Goal: Communication & Community: Answer question/provide support

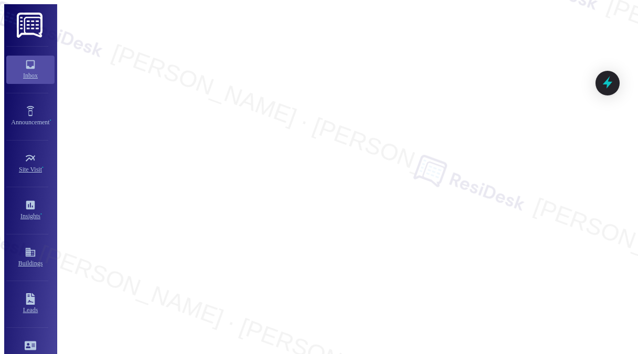
scroll to position [5044, 0]
type textarea "Fetching suggested responses. Please feel free to read through the conversation…"
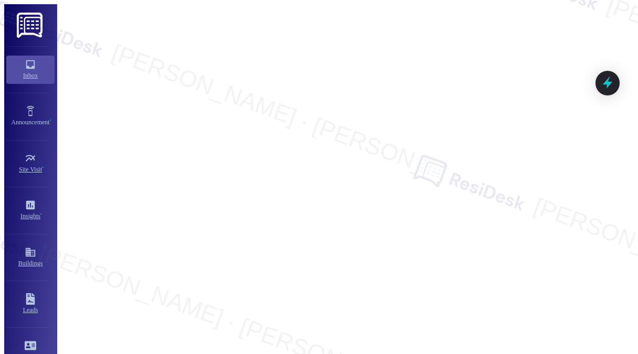
scroll to position [7023, 0]
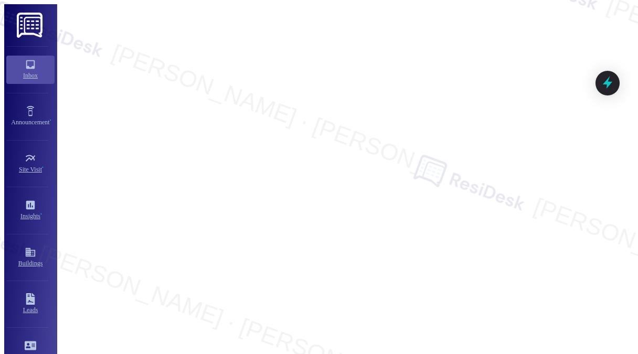
type textarea "Hi {{first_name}}, I understand your frustration with the package issues. I'll …"
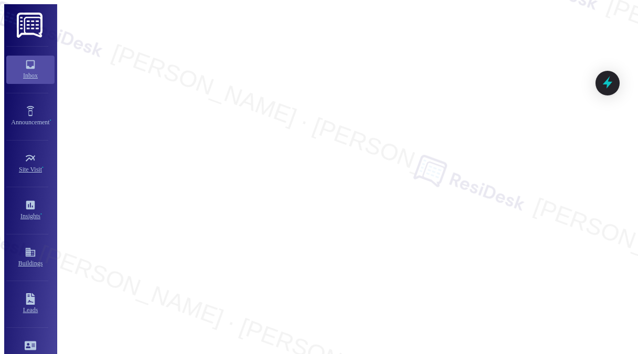
copy div "I'm disappointed to have to follow up on package handling but the situation has…"
type textarea "Fetching suggested responses. Please feel free to read through the conversation…"
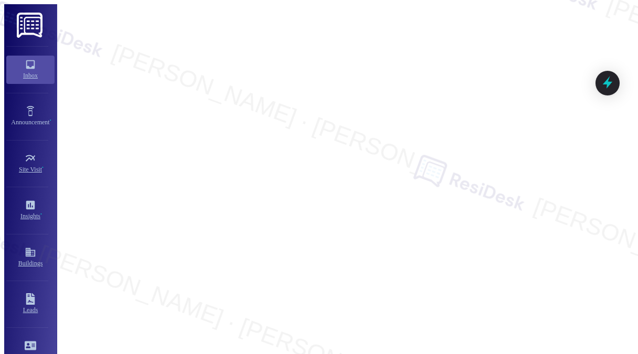
type textarea "Fetching suggested responses. Please feel free to read through the conversation…"
click at [377, 290] on div "Hi [PERSON_NAME], I am trying to enter the Property Code in the new Ally Waste …" at bounding box center [397, 299] width 295 height 18
click at [376, 290] on div "Hi [PERSON_NAME], I am trying to enter the Property Code in the new Ally Waste …" at bounding box center [397, 299] width 295 height 18
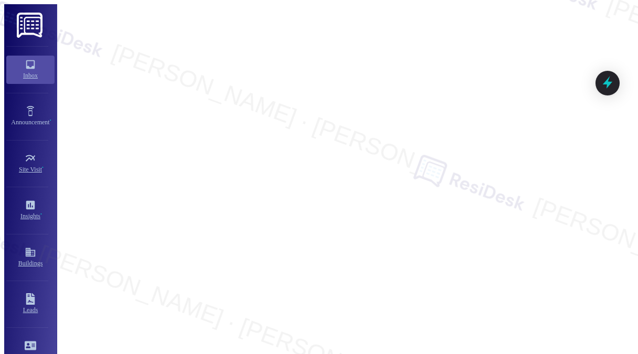
click at [428, 290] on div "Hi [PERSON_NAME], I am trying to enter the Property Code in the new Ally Waste …" at bounding box center [397, 299] width 295 height 18
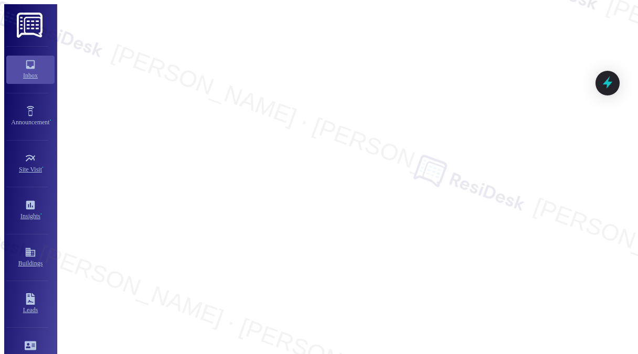
click at [529, 266] on div "[PERSON_NAME] Question Neutral 6:09 PM" at bounding box center [401, 274] width 320 height 17
click at [491, 290] on div "Hi [PERSON_NAME], I am trying to enter the Property Code in the new Ally Waste …" at bounding box center [397, 299] width 295 height 18
click at [437, 290] on div "Hi [PERSON_NAME], I am trying to enter the Property Code in the new Ally Waste …" at bounding box center [397, 299] width 295 height 18
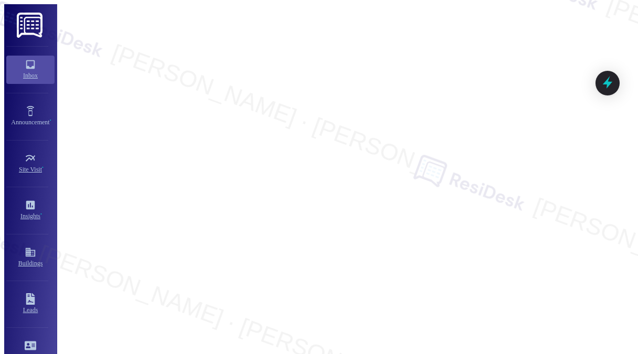
click at [437, 290] on div "Hi [PERSON_NAME], I am trying to enter the Property Code in the new Ally Waste …" at bounding box center [397, 299] width 295 height 18
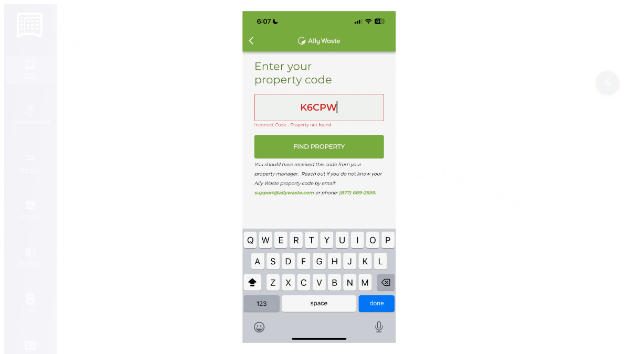
click at [482, 160] on button "Unzoom image" at bounding box center [319, 177] width 638 height 354
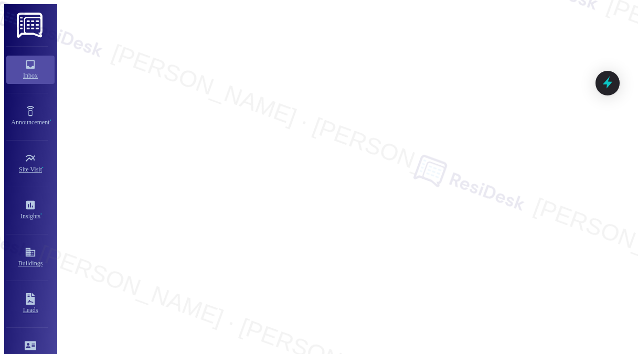
scroll to position [6066, 0]
click at [469, 290] on div "Hi [PERSON_NAME], I am trying to enter the Property Code in the new Ally Waste …" at bounding box center [397, 299] width 295 height 18
click at [370, 290] on div "Hi [PERSON_NAME], I am trying to enter the Property Code in the new Ally Waste …" at bounding box center [397, 299] width 295 height 18
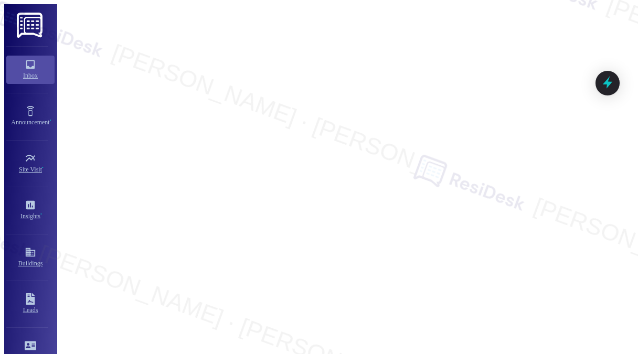
click at [370, 290] on div "Hi [PERSON_NAME], I am trying to enter the Property Code in the new Ally Waste …" at bounding box center [397, 299] width 295 height 18
click at [436, 290] on div "Hi [PERSON_NAME], I am trying to enter the Property Code in the new Ally Waste …" at bounding box center [397, 299] width 295 height 18
drag, startPoint x: 489, startPoint y: 175, endPoint x: 422, endPoint y: 159, distance: 68.9
click at [422, 290] on div "Hi [PERSON_NAME], I am trying to enter the Property Code in the new Ally Waste …" at bounding box center [397, 299] width 295 height 18
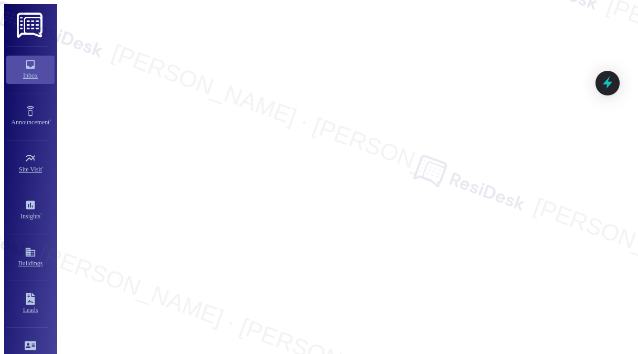
scroll to position [6276, 0]
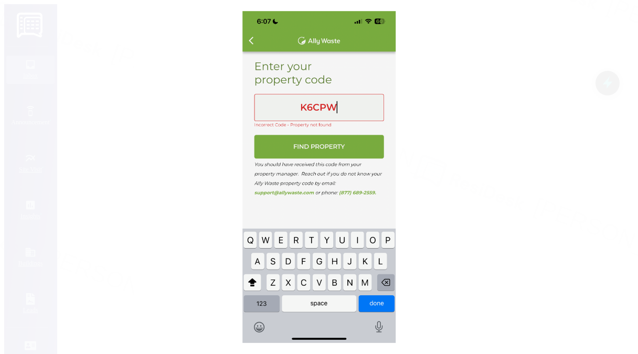
click at [499, 128] on button "Unzoom image" at bounding box center [319, 177] width 638 height 354
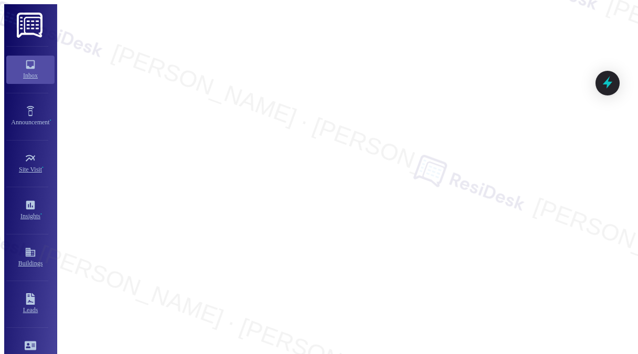
scroll to position [6066, 0]
click at [415, 290] on div "Hi [PERSON_NAME], I am trying to enter the Property Code in the new Ally Waste …" at bounding box center [397, 299] width 295 height 18
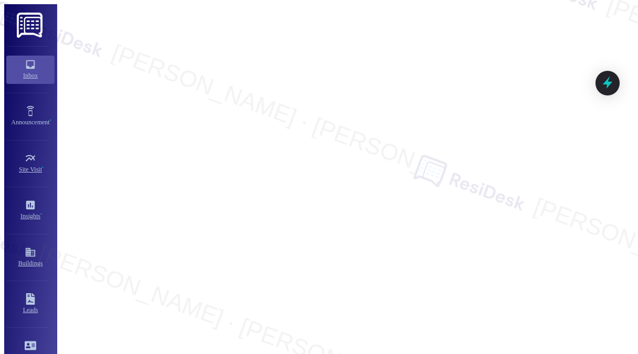
copy div "Hi [PERSON_NAME], I am trying to enter the Property Code in the new Ally Waste …"
click at [352, 290] on div "Hi [PERSON_NAME], I am trying to enter the Property Code in the new Ally Waste …" at bounding box center [397, 299] width 295 height 18
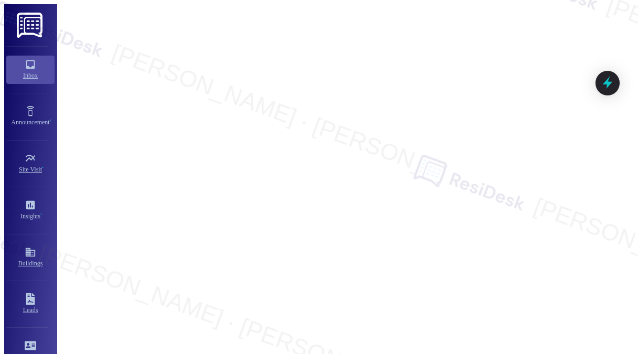
click at [352, 290] on div "Hi [PERSON_NAME], I am trying to enter the Property Code in the new Ally Waste …" at bounding box center [397, 299] width 295 height 18
click at [395, 290] on div "Hi [PERSON_NAME], I am trying to enter the Property Code in the new Ally Waste …" at bounding box center [397, 299] width 295 height 18
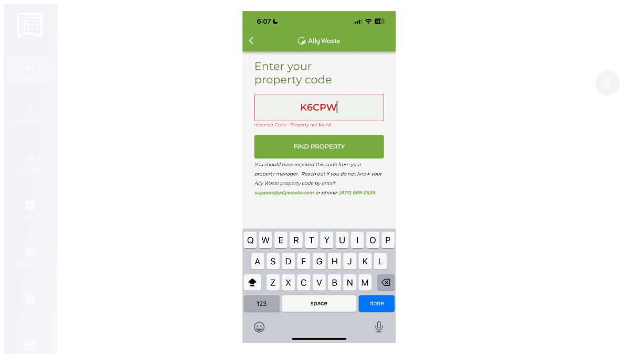
click at [490, 153] on button "Unzoom image" at bounding box center [319, 177] width 638 height 354
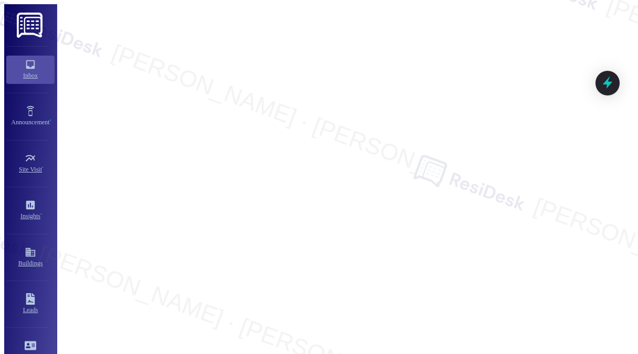
scroll to position [6328, 0]
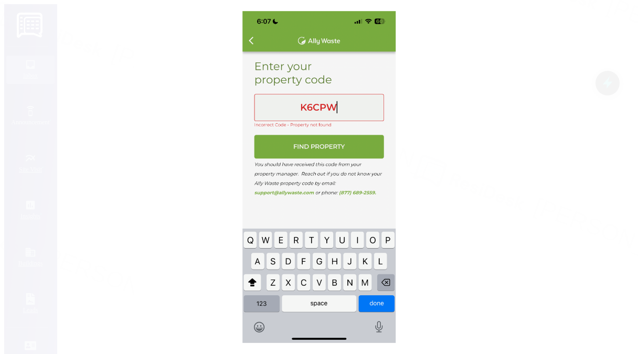
click at [438, 176] on button "Unzoom image" at bounding box center [319, 177] width 638 height 354
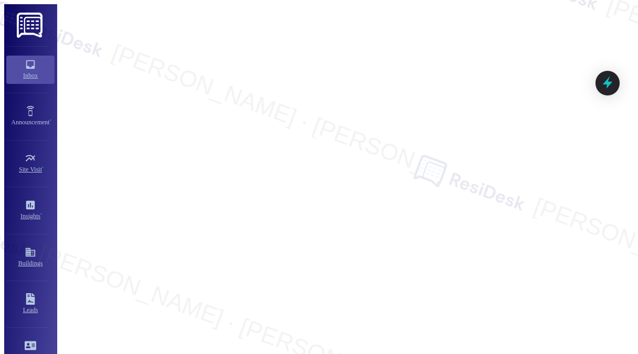
scroll to position [6485, 0]
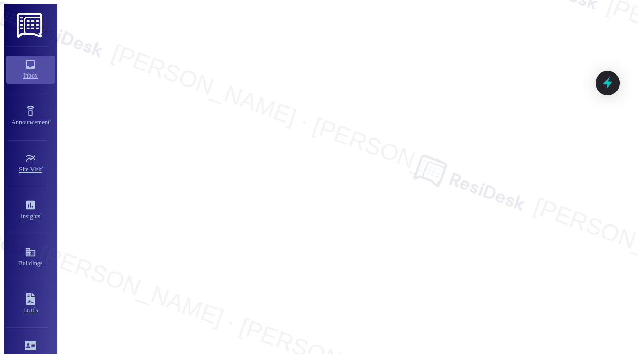
drag, startPoint x: 503, startPoint y: 315, endPoint x: 535, endPoint y: 329, distance: 35.0
drag, startPoint x: 534, startPoint y: 322, endPoint x: 312, endPoint y: 321, distance: 221.8
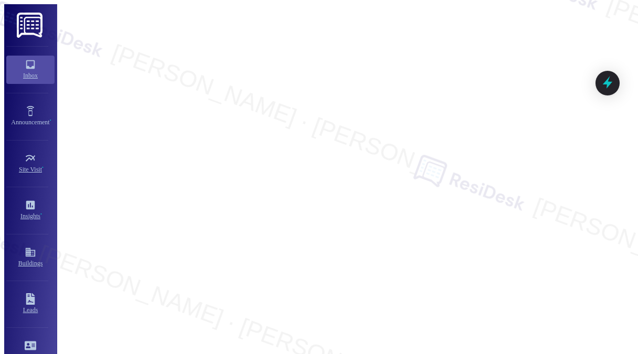
paste textarea "I’ll check in with the site team about this and get back to you once I have mor…"
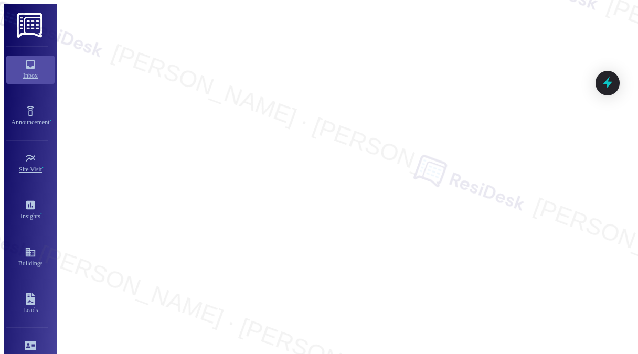
scroll to position [6118, 0]
click at [300, 266] on div "[PERSON_NAME] Question Neutral 6:09 PM" at bounding box center [401, 274] width 320 height 17
copy div "[PERSON_NAME]"
drag, startPoint x: 290, startPoint y: 314, endPoint x: 333, endPoint y: 309, distance: 43.3
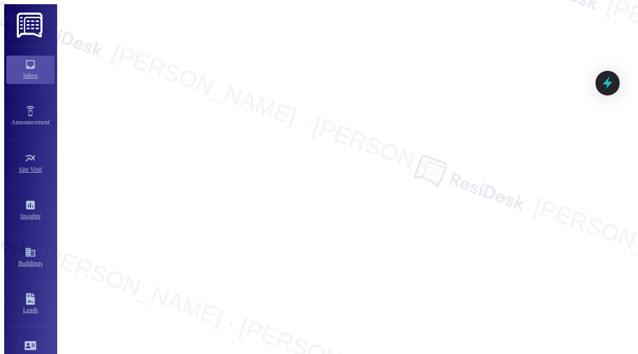
paste textarea "[PERSON_NAME]"
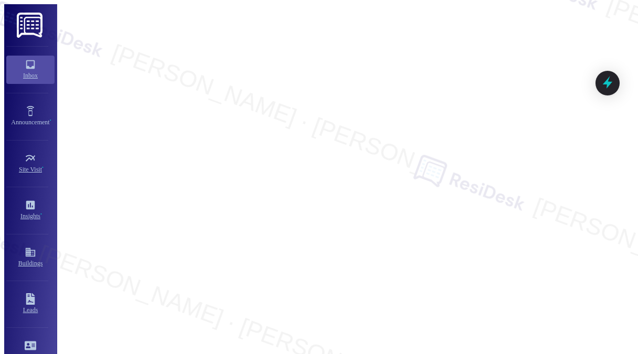
drag, startPoint x: 541, startPoint y: 310, endPoint x: 482, endPoint y: 311, distance: 58.2
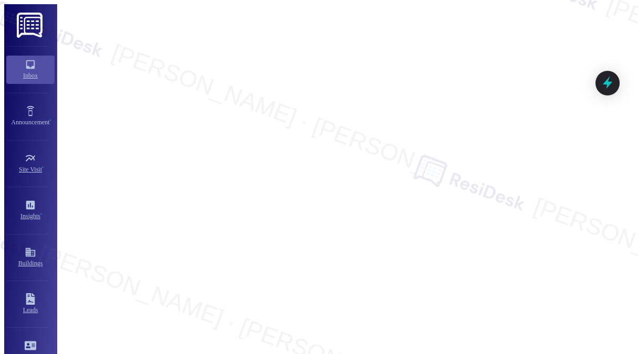
drag, startPoint x: 520, startPoint y: 320, endPoint x: 529, endPoint y: 318, distance: 8.5
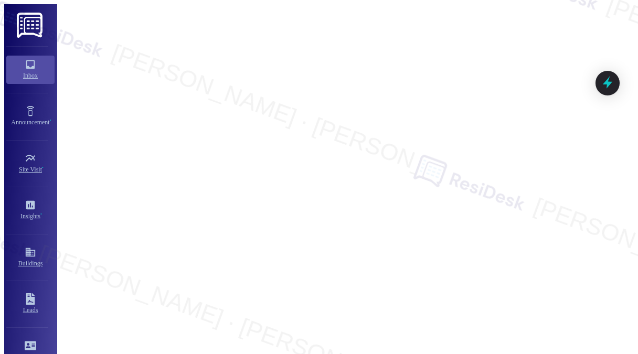
type textarea "Hi [PERSON_NAME]! I'm sorry you're having trouble with the Ally Waste app. Than…"
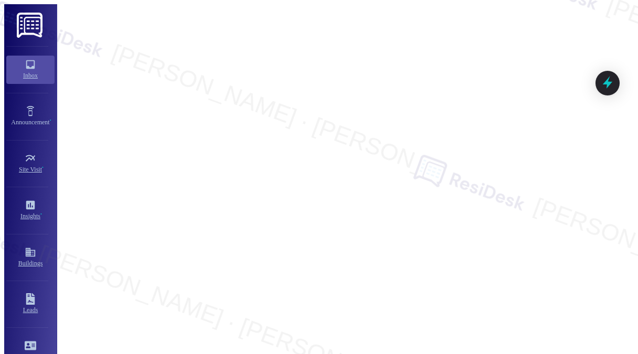
scroll to position [6109, 0]
drag, startPoint x: 400, startPoint y: 115, endPoint x: 518, endPoint y: 120, distance: 118.0
click at [518, 204] on div "Hi [PERSON_NAME], I am trying to enter the Property Code in the new Ally Waste …" at bounding box center [397, 213] width 295 height 18
copy div "Property Code in the new Ally Waste"
click at [538, 225] on div "PNG attachment" at bounding box center [397, 229] width 295 height 9
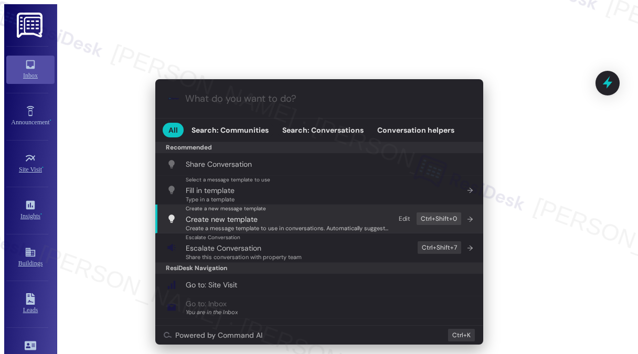
click at [269, 245] on span "Escalate Conversation" at bounding box center [244, 248] width 116 height 12
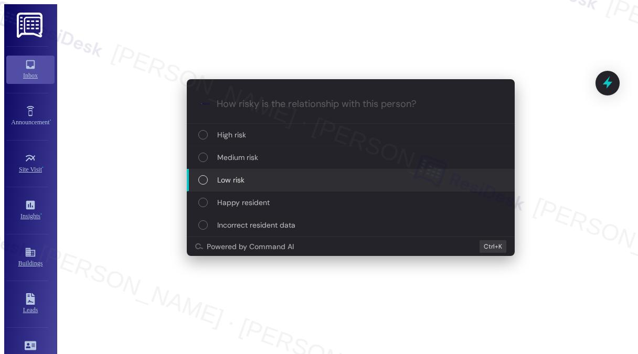
click at [237, 179] on span "Low risk" at bounding box center [230, 180] width 27 height 12
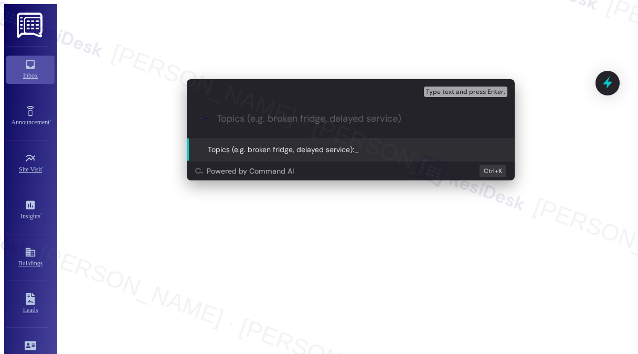
paste input "Property Code in the new Ally Waste"
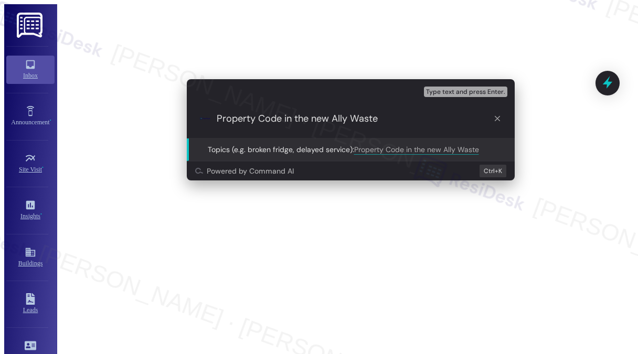
click at [378, 118] on input "Property Code in the new Ally Waste" at bounding box center [355, 118] width 276 height 13
click at [234, 115] on input "Property Code in the new Ally Waste" at bounding box center [355, 118] width 276 height 13
click at [234, 118] on input "Property Code in the new Ally Waste" at bounding box center [355, 118] width 276 height 13
click at [219, 117] on input "Property Code in the new Ally Waste" at bounding box center [355, 118] width 276 height 13
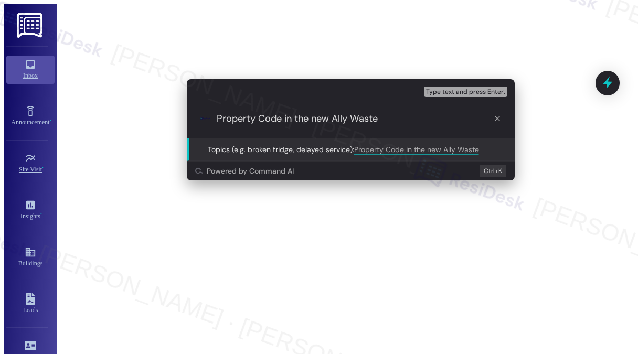
click at [217, 117] on input "Property Code in the new Ally Waste" at bounding box center [355, 118] width 276 height 13
click at [242, 115] on input "Error Property Code in the new Ally Waste" at bounding box center [355, 118] width 276 height 13
click at [411, 116] on input "Error Property Code in the new Ally Waste" at bounding box center [355, 118] width 276 height 13
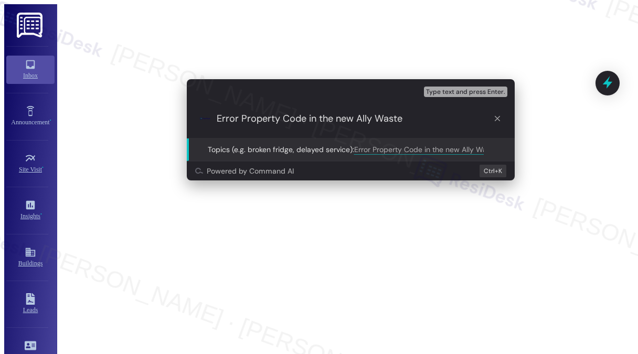
click at [409, 116] on input "Error Property Code in the new Ally Waste" at bounding box center [355, 118] width 276 height 13
drag, startPoint x: 340, startPoint y: 116, endPoint x: 306, endPoint y: 116, distance: 33.6
click at [306, 116] on input "Error Property Code in the new Ally Waste" at bounding box center [355, 118] width 276 height 13
click at [390, 119] on input "Error Property Code in Ally Waste" at bounding box center [355, 118] width 276 height 13
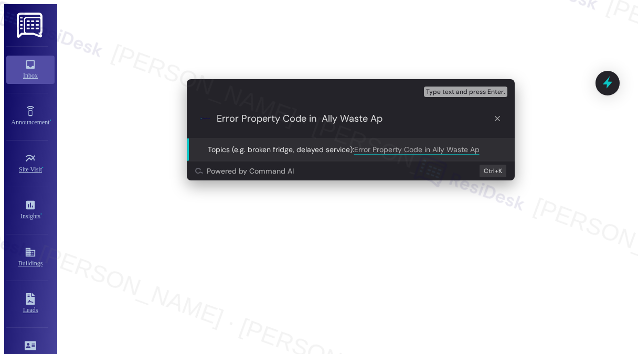
click at [392, 118] on input "Error Property Code in Ally Waste Ap" at bounding box center [355, 118] width 276 height 13
type input "Error Property Code in Ally Waste App"
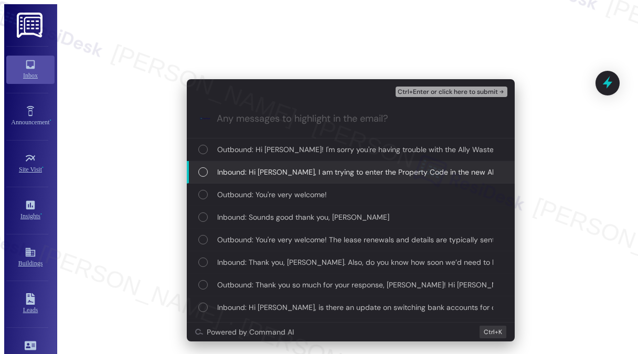
click at [297, 176] on div "Inbound: Hi [PERSON_NAME], I am trying to enter the Property Code in the new Al…" at bounding box center [351, 172] width 328 height 23
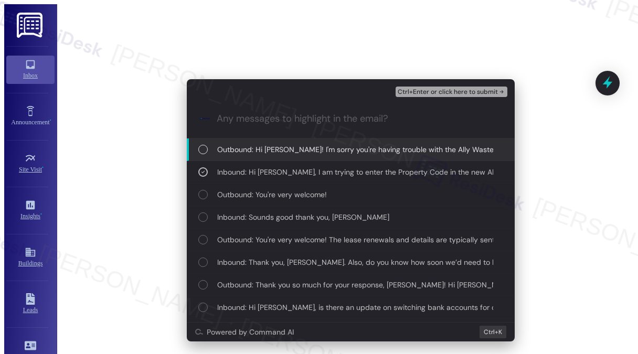
click at [448, 88] on span "Ctrl+Enter or click here to submit" at bounding box center [447, 92] width 100 height 8
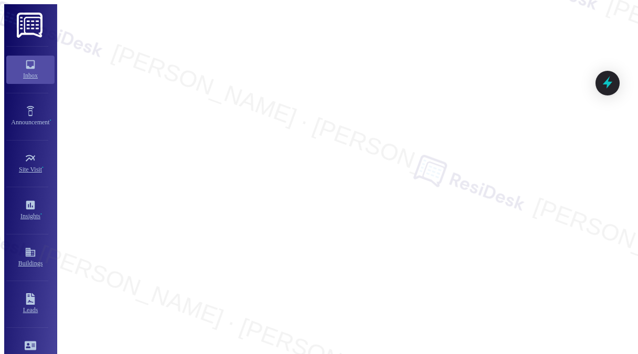
scroll to position [6485, 0]
type textarea "Hi {{first_name}}! I'm sorry you're having trouble with the Ally Waste app. I'l…"
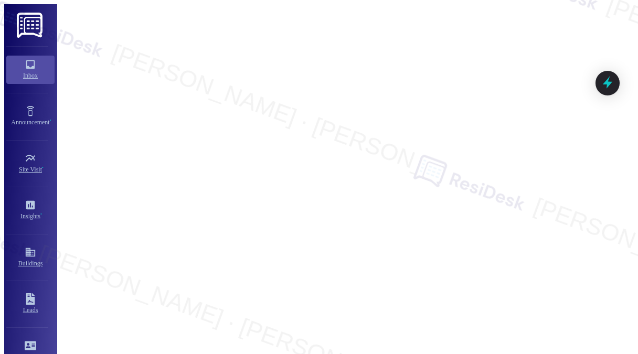
scroll to position [6019, 0]
type textarea "Fetching suggested responses. Please feel free to read through the conversation…"
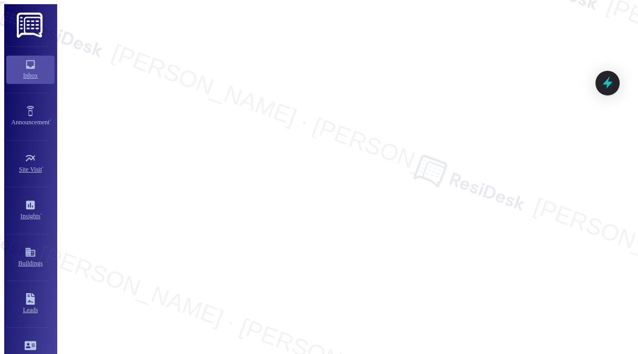
drag, startPoint x: 92, startPoint y: 18, endPoint x: 105, endPoint y: 7, distance: 17.1
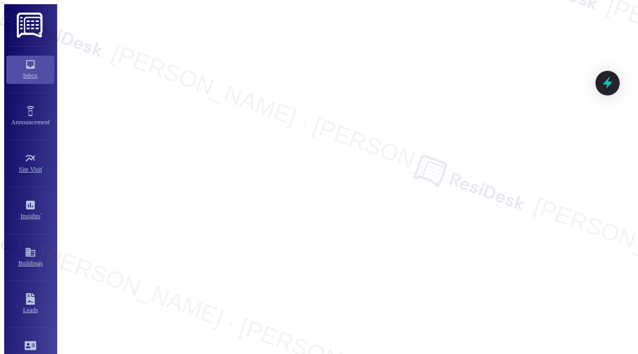
copy div "I'm disappointed to have to follow up on package handling but the situation has…"
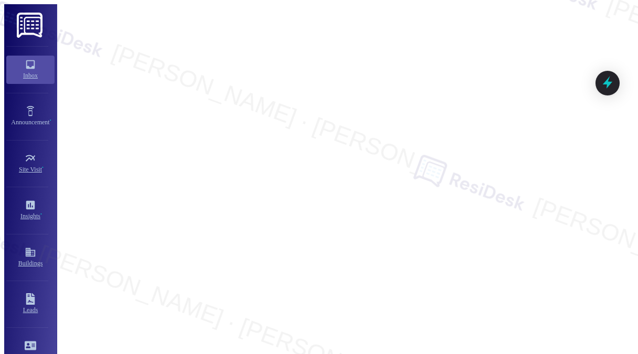
drag, startPoint x: 331, startPoint y: 328, endPoint x: 405, endPoint y: 330, distance: 73.4
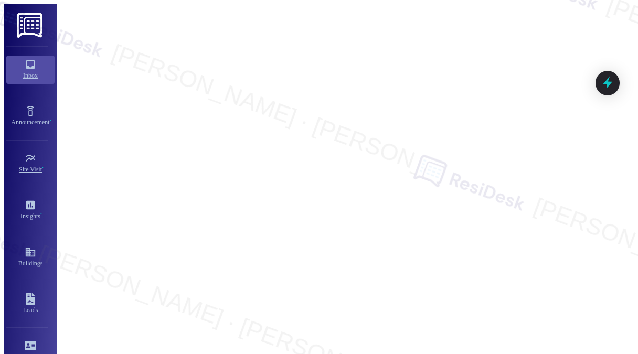
drag, startPoint x: 409, startPoint y: 322, endPoint x: 415, endPoint y: 328, distance: 8.2
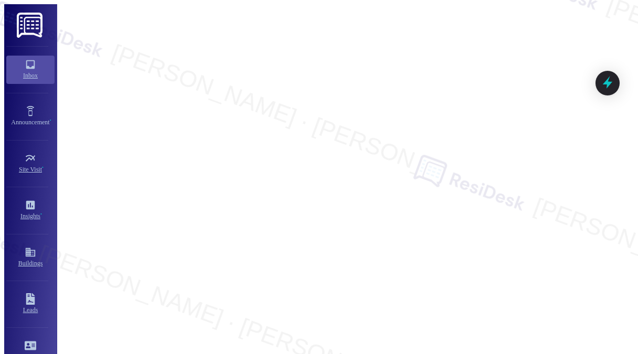
drag, startPoint x: 381, startPoint y: 322, endPoint x: 351, endPoint y: 334, distance: 31.5
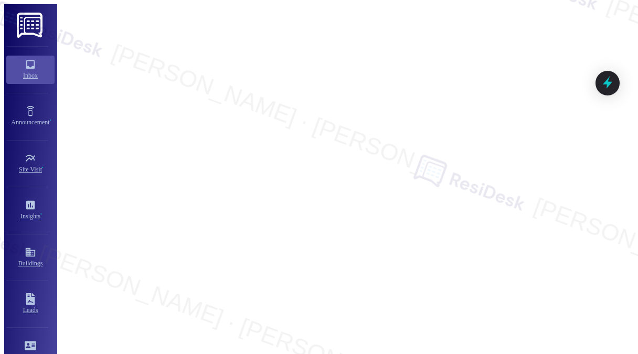
drag, startPoint x: 115, startPoint y: 13, endPoint x: 151, endPoint y: 21, distance: 37.1
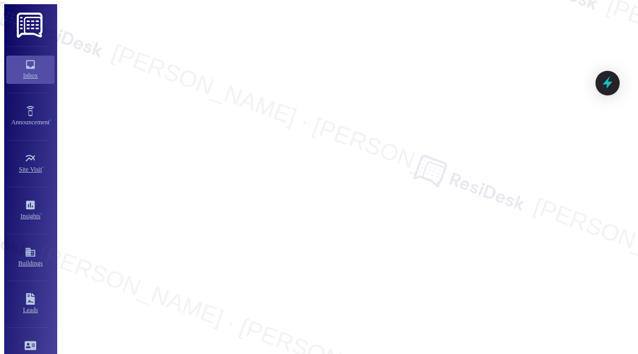
copy div "[PERSON_NAME]"
drag, startPoint x: 291, startPoint y: 316, endPoint x: 333, endPoint y: 307, distance: 43.4
paste textarea "[PERSON_NAME]"
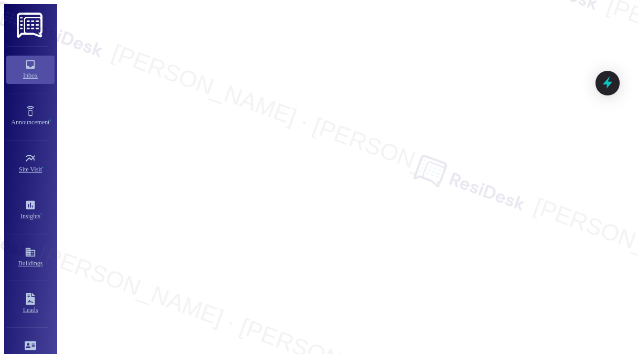
scroll to position [7075, 0]
drag, startPoint x: 470, startPoint y: 322, endPoint x: 364, endPoint y: 325, distance: 105.4
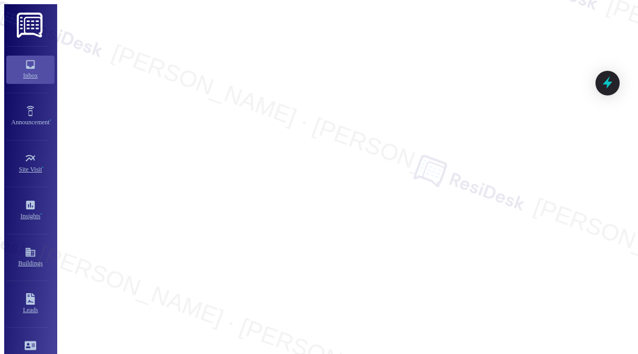
paste textarea "have you also tried reaching out to the seller or retailer about the missing pa…"
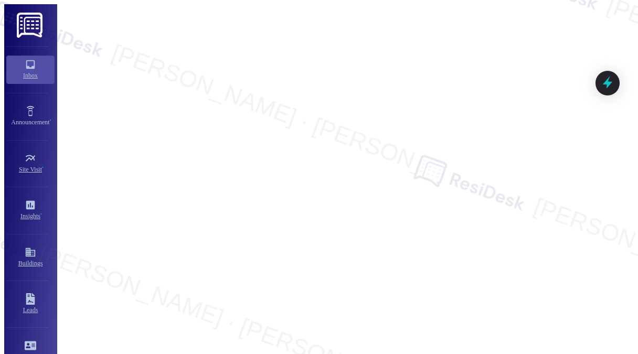
drag, startPoint x: 362, startPoint y: 326, endPoint x: 478, endPoint y: 306, distance: 117.5
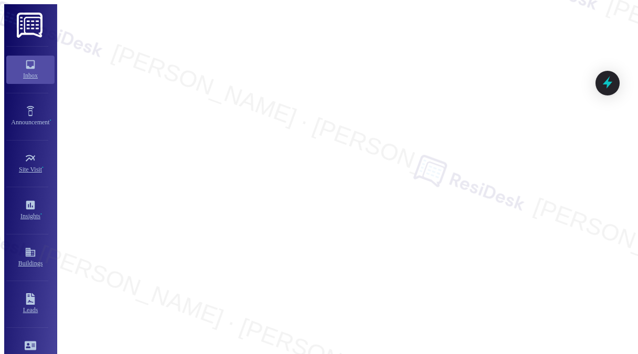
click at [426, 285] on div "Appreciate the response. I'm expecting a medical delivery next week so we'll se…" at bounding box center [397, 294] width 295 height 18
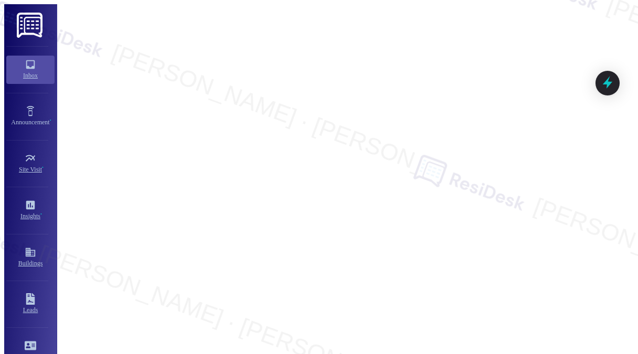
click at [426, 285] on div "Appreciate the response. I'm expecting a medical delivery next week so we'll se…" at bounding box center [397, 294] width 295 height 18
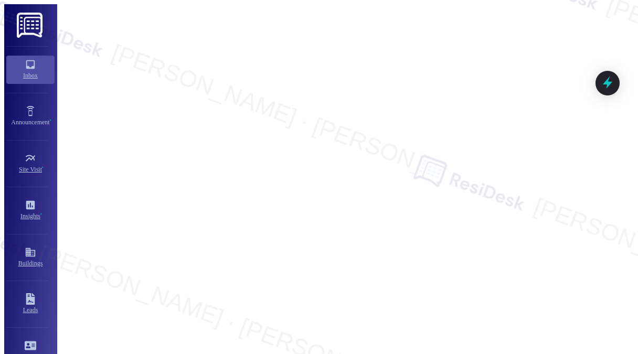
paste textarea "I’ll make sure to share your concerns with the site team and will follow up onc…"
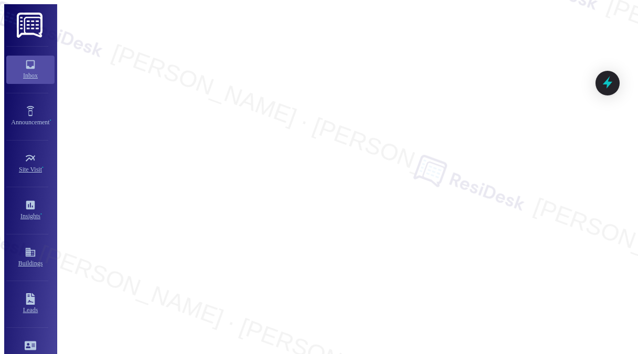
drag, startPoint x: 475, startPoint y: 314, endPoint x: 480, endPoint y: 313, distance: 5.8
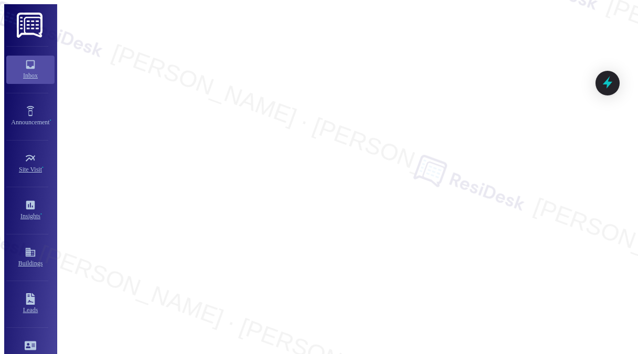
drag, startPoint x: 316, startPoint y: 315, endPoint x: 413, endPoint y: 315, distance: 97.0
paste textarea "and delays in locating deliveries."
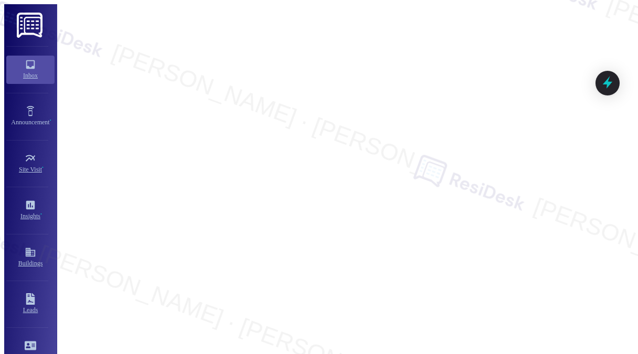
type textarea "Hi [PERSON_NAME], I'm sorry to hear about the missing packages and delays in lo…"
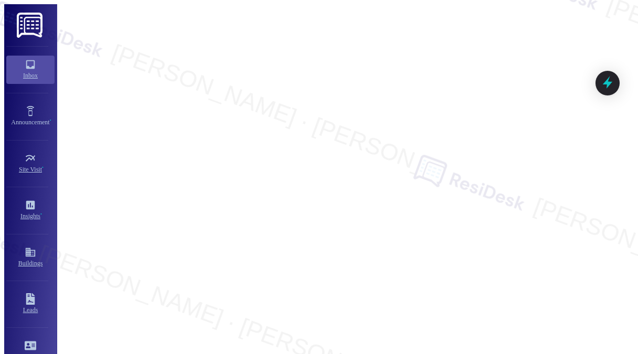
drag, startPoint x: 363, startPoint y: 176, endPoint x: 417, endPoint y: 201, distance: 60.1
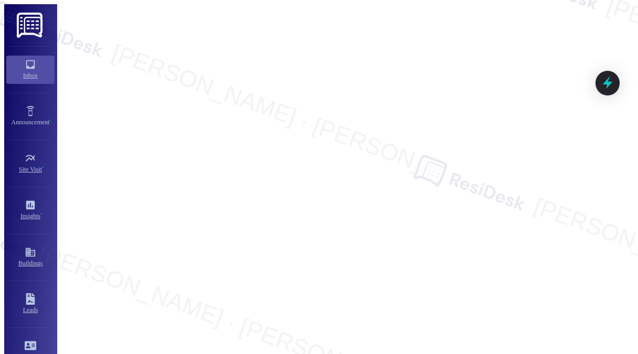
scroll to position [7232, 0]
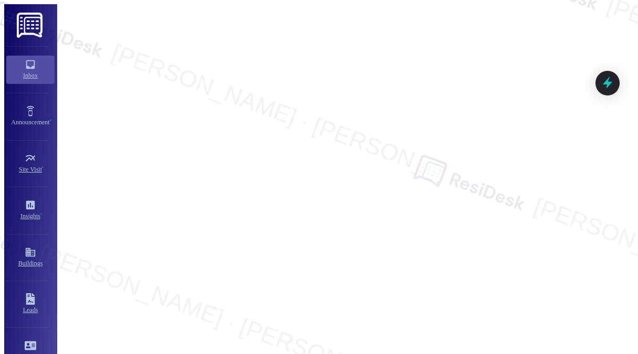
type textarea "Hi {{first_name}}! I'm sorry you're having trouble with the Ally Waste app. I'l…"
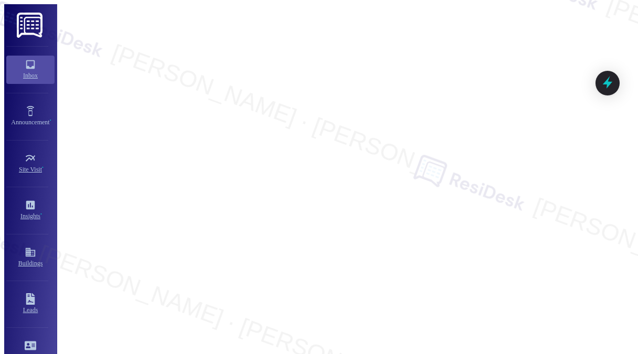
type textarea "Hi {{first_name}}! I'm sorry you're having trouble with the Ally Waste app. I'l…"
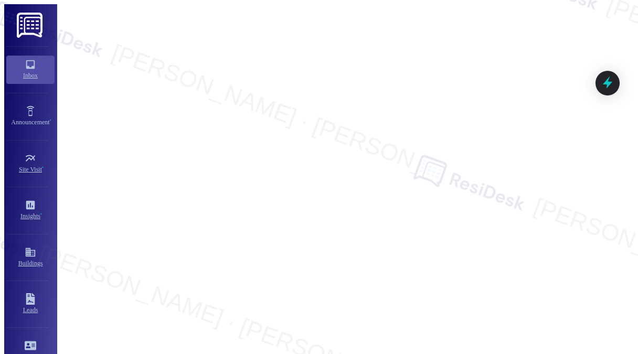
scroll to position [6736, 0]
type textarea "Fetching suggested responses. Please feel free to read through the conversation…"
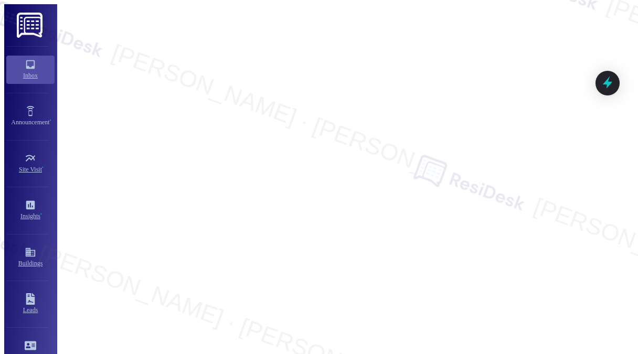
scroll to position [6485, 0]
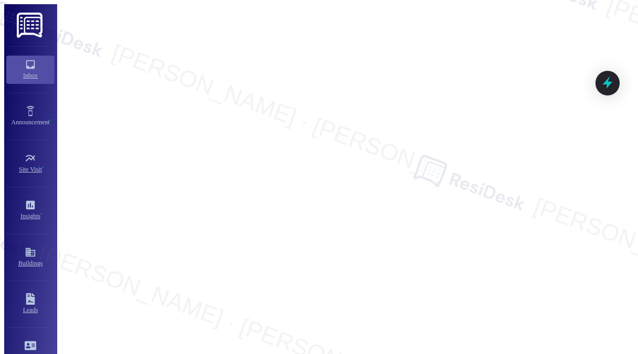
click at [424, 338] on div "Hi [PERSON_NAME], I'm sorry to hear about the missing packages and delays in lo…" at bounding box center [409, 351] width 295 height 27
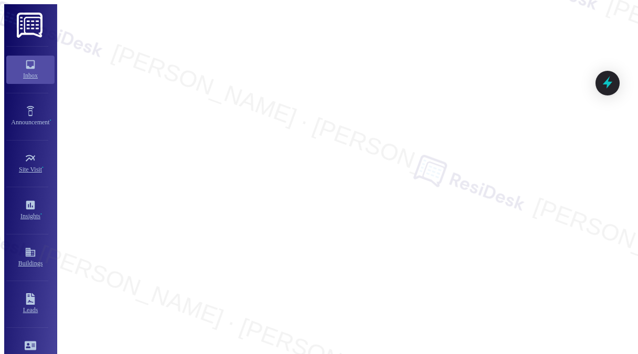
scroll to position [7372, 0]
copy div "Thanks for your response. I have reached out to the retailer but they were not …"
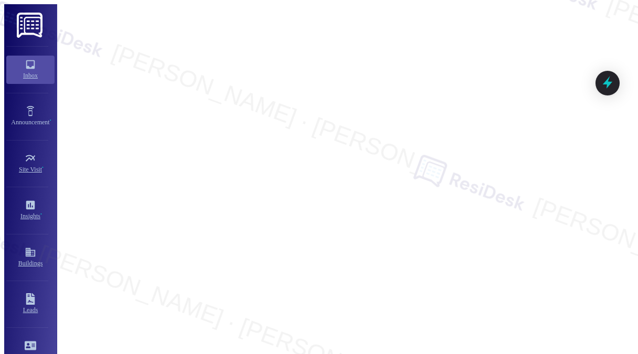
drag, startPoint x: 132, startPoint y: 18, endPoint x: 152, endPoint y: 29, distance: 22.5
click at [410, 330] on div "Hi [PERSON_NAME], I'm sorry to hear about the missing packages and delays in lo…" at bounding box center [413, 351] width 320 height 42
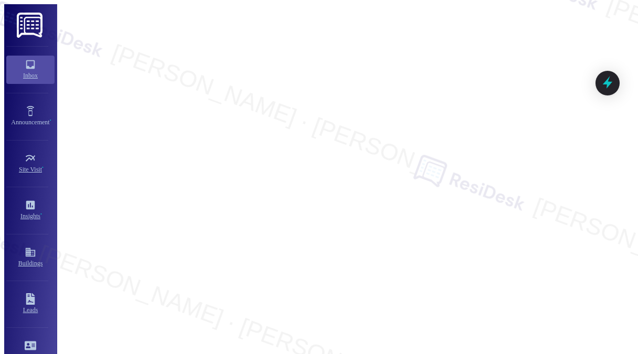
scroll to position [7268, 0]
click at [379, 338] on div "Hi [PERSON_NAME], I'm sorry to hear about the missing packages and delays in lo…" at bounding box center [409, 351] width 295 height 27
copy div "Hi [PERSON_NAME], I'm sorry to hear about the missing packages and delays in lo…"
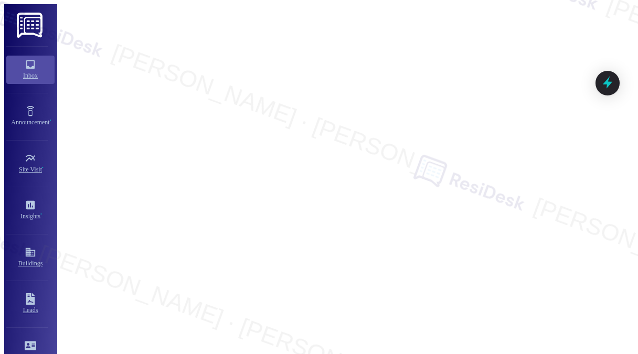
paste textarea "Thank you for sharing this, [PERSON_NAME]. I completely understand how frustrat…"
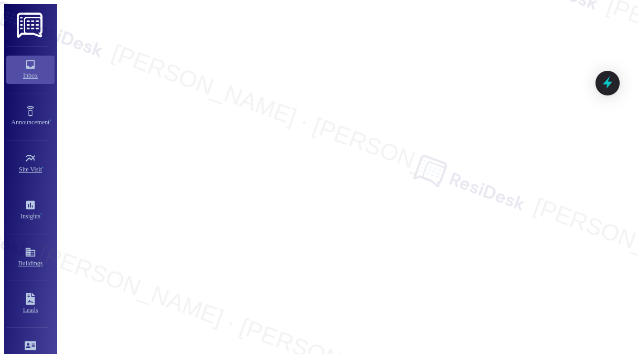
drag, startPoint x: 436, startPoint y: 337, endPoint x: 392, endPoint y: 325, distance: 45.8
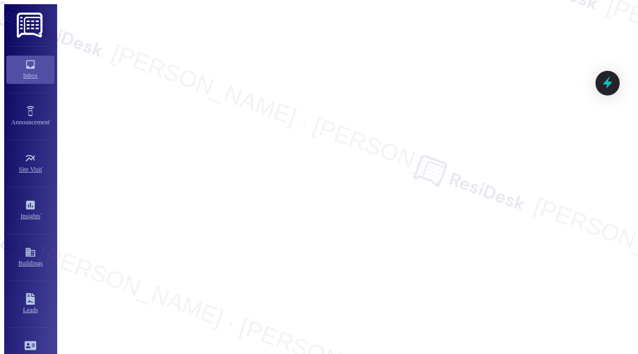
drag, startPoint x: 442, startPoint y: 340, endPoint x: 285, endPoint y: 332, distance: 157.5
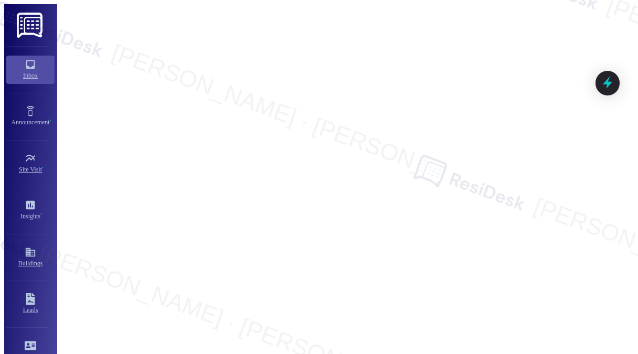
type textarea "Thank you for sharing this, [PERSON_NAME]. I understand how frustrating it must…"
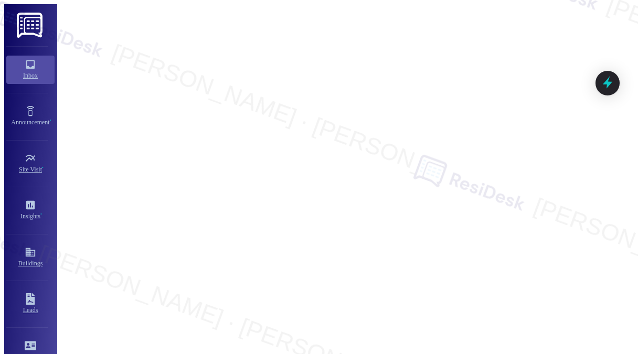
copy div "Thanks for your response. I have reached out to the retailer but they were not …"
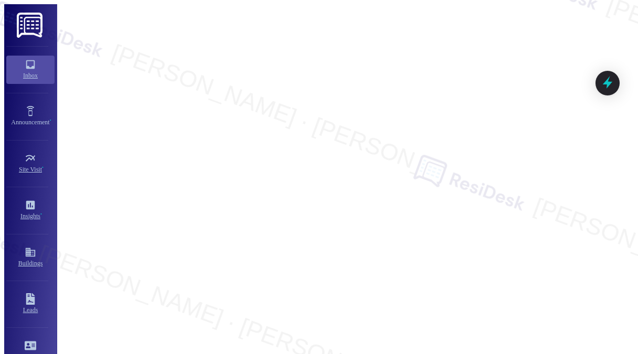
click at [369, 137] on div "I'm disappointed to have to follow up on package handling but the situation has…" at bounding box center [397, 92] width 295 height 89
click at [368, 137] on div "I'm disappointed to have to follow up on package handling but the situation has…" at bounding box center [397, 92] width 295 height 89
copy div "I'm disappointed to have to follow up on package handling but the situation has…"
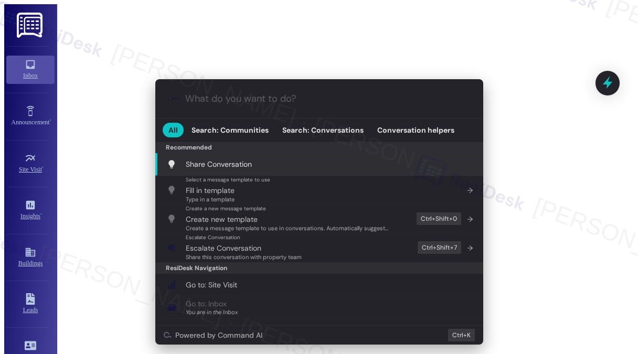
drag, startPoint x: 127, startPoint y: 20, endPoint x: 422, endPoint y: 91, distance: 302.9
click at [422, 91] on div ".cls-1{fill:#0a055f;}.cls-2{fill:#0cc4c4;} resideskLogoBlueOrange All Search: C…" at bounding box center [319, 177] width 638 height 354
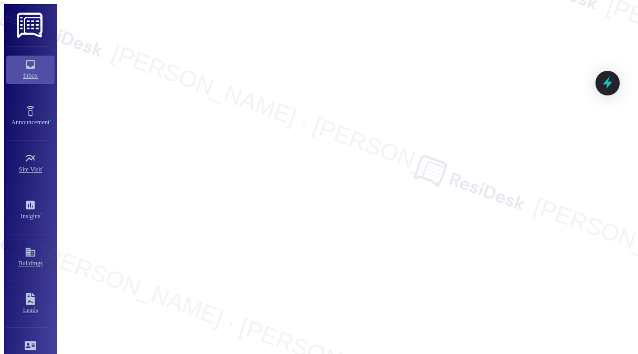
scroll to position [7643, 0]
type textarea "Hi {{first_name}}, I understand your frustration with the package handling. I'l…"
